Goal: Task Accomplishment & Management: Manage account settings

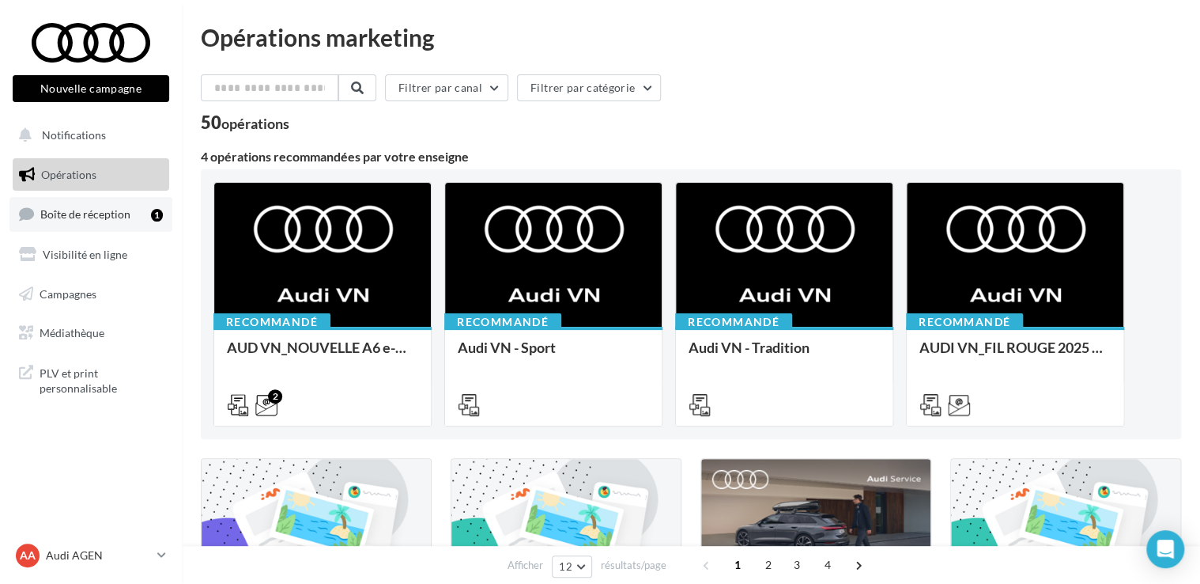
click at [104, 214] on span "Boîte de réception" at bounding box center [85, 213] width 90 height 13
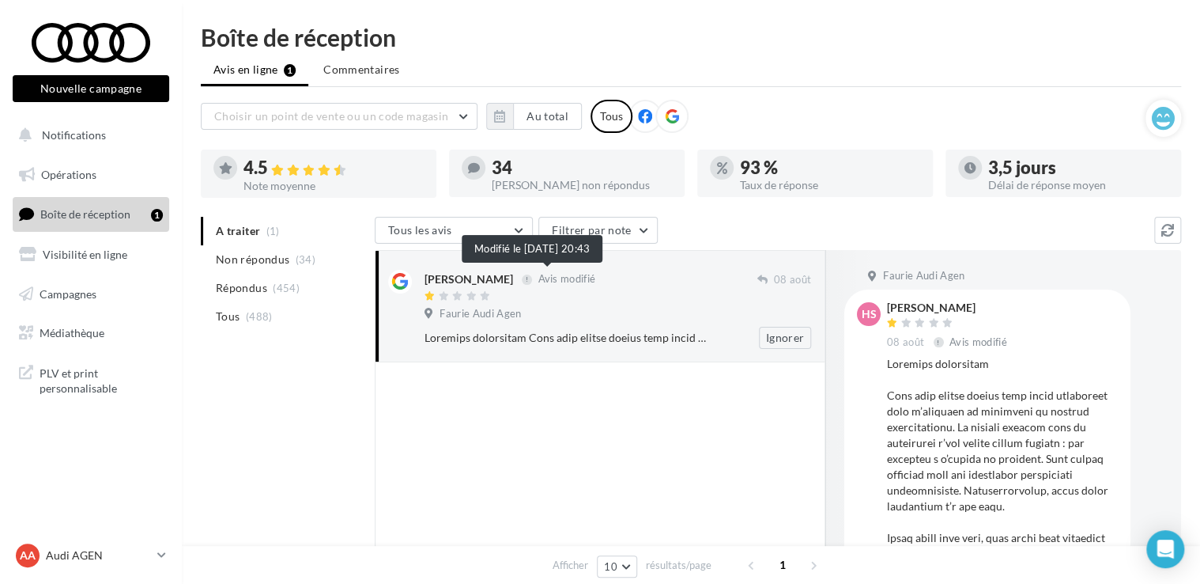
click at [522, 282] on div at bounding box center [527, 279] width 10 height 10
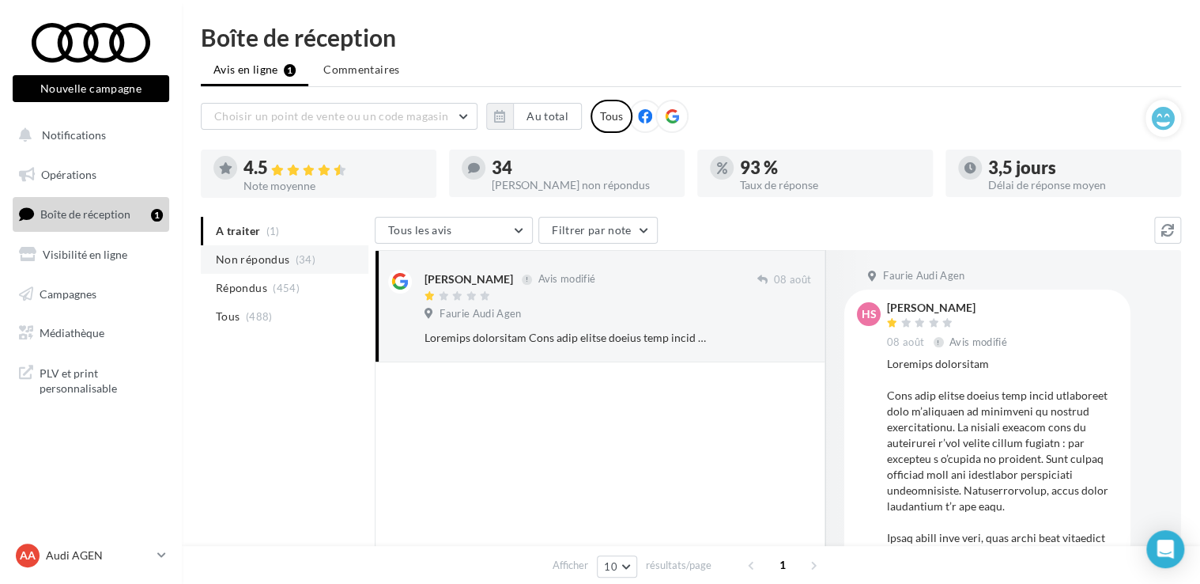
click at [297, 253] on span "(34)" at bounding box center [306, 259] width 20 height 13
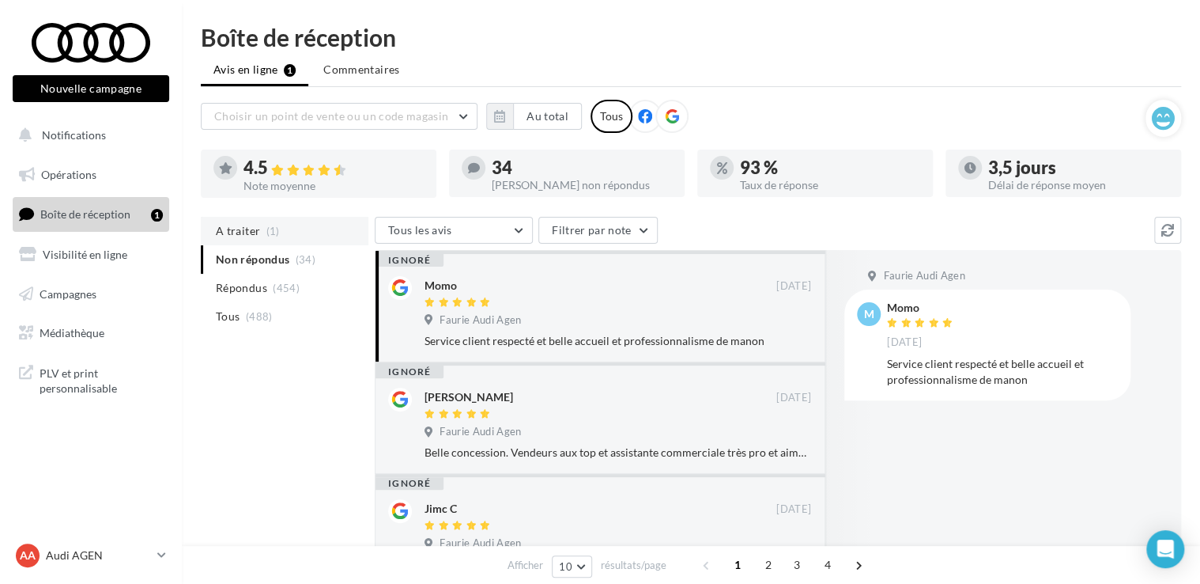
click at [242, 238] on span "A traiter" at bounding box center [238, 231] width 44 height 16
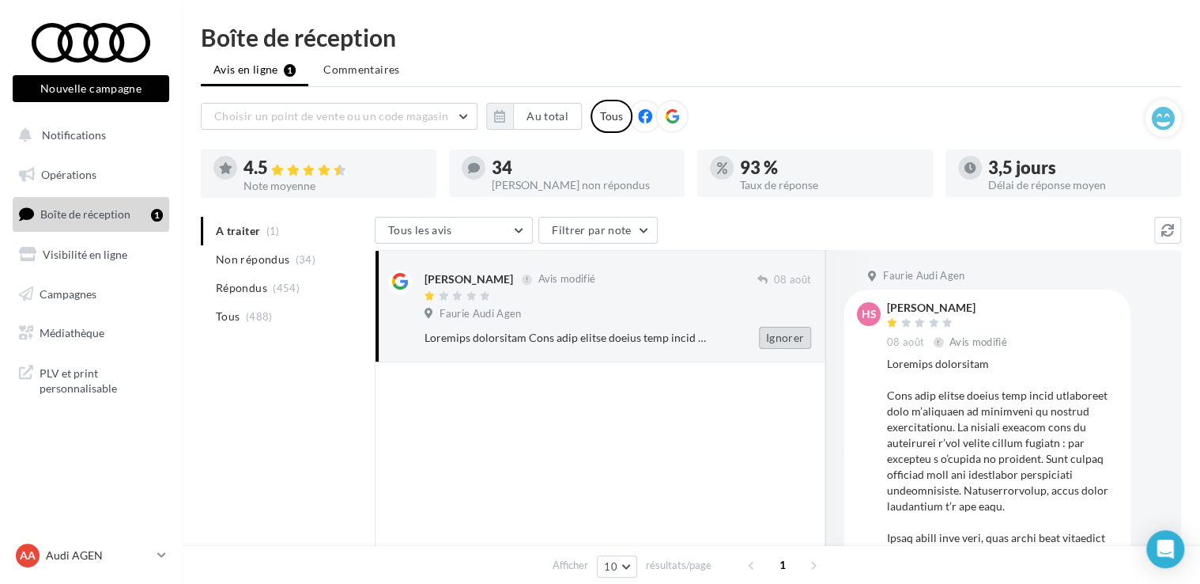
click at [803, 342] on button "Ignorer" at bounding box center [785, 338] width 52 height 22
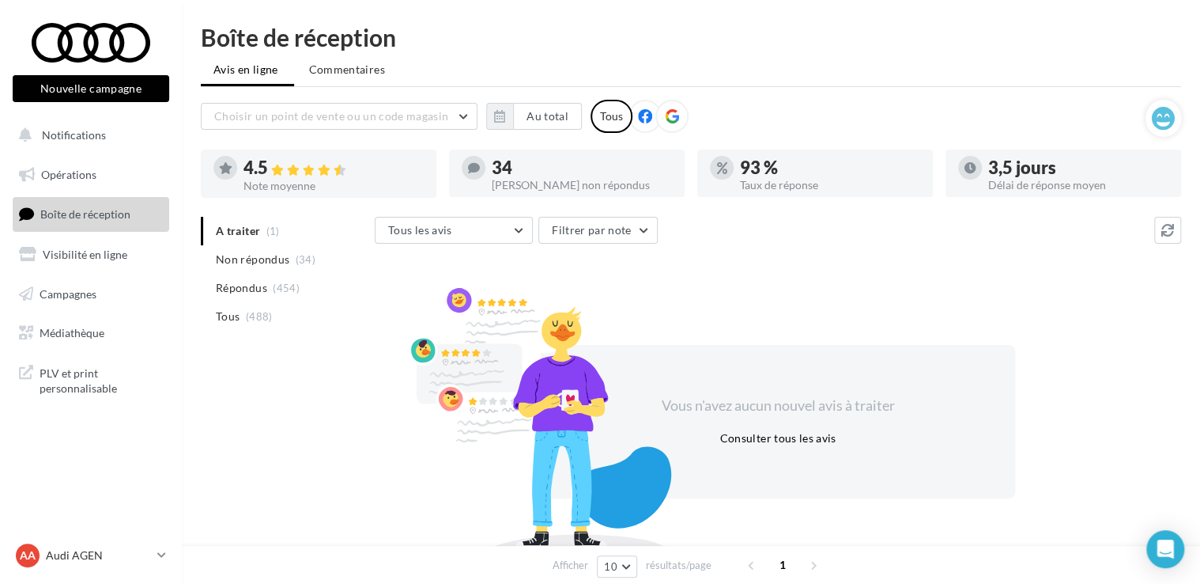
click at [234, 225] on ul "A traiter (1) Non répondus (34) Répondus (454) Tous (488)" at bounding box center [285, 274] width 168 height 114
click at [236, 233] on ul "A traiter (1) Non répondus (34) Répondus (454) Tous (488)" at bounding box center [285, 274] width 168 height 114
click at [93, 204] on link "Boîte de réception" at bounding box center [90, 214] width 163 height 34
